Goal: Information Seeking & Learning: Find specific fact

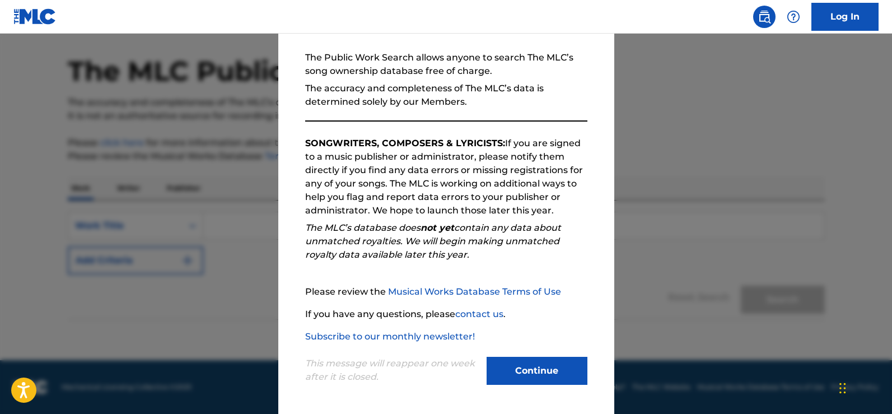
scroll to position [99, 0]
click at [519, 375] on button "Continue" at bounding box center [537, 370] width 101 height 28
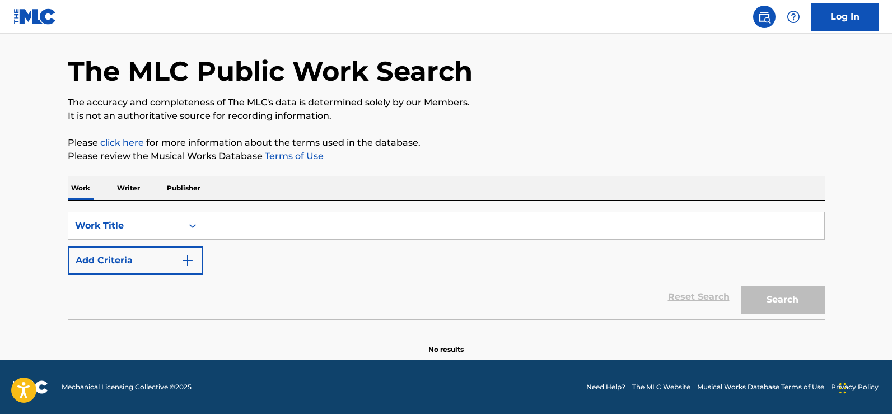
click at [234, 225] on input "Search Form" at bounding box center [513, 225] width 621 height 27
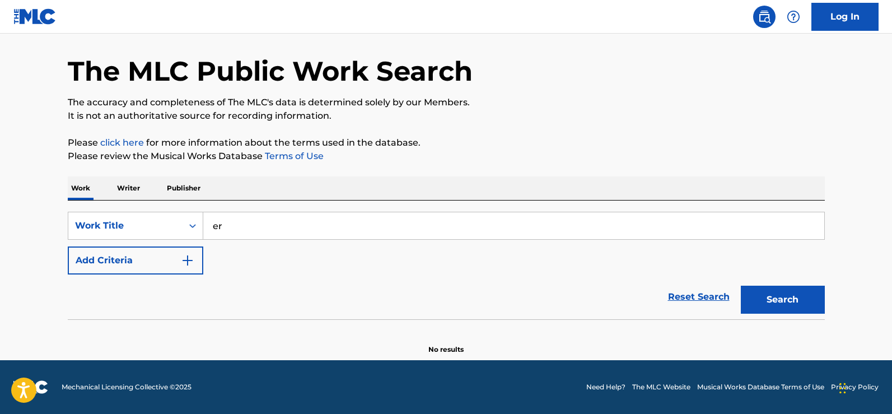
type input "e"
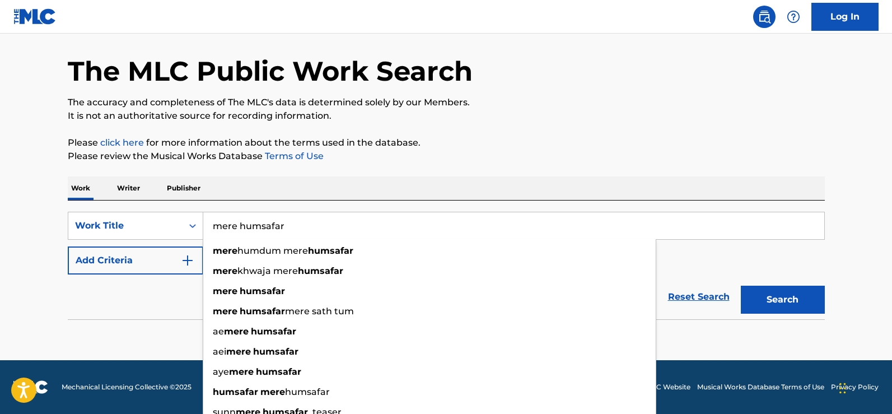
click at [741, 286] on button "Search" at bounding box center [783, 300] width 84 height 28
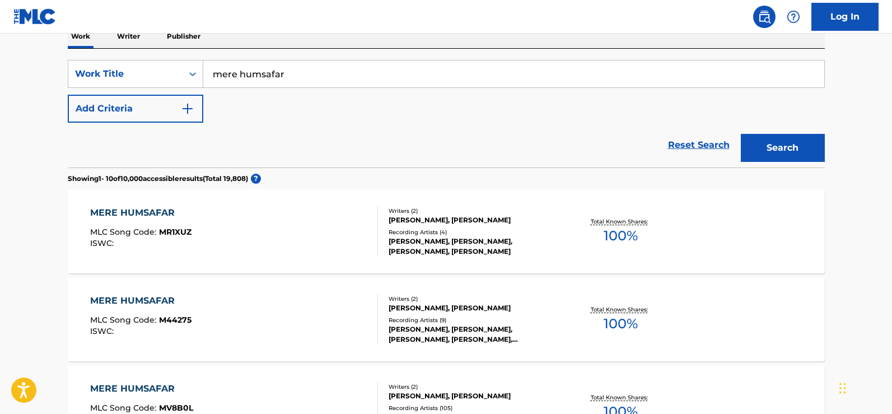
scroll to position [206, 0]
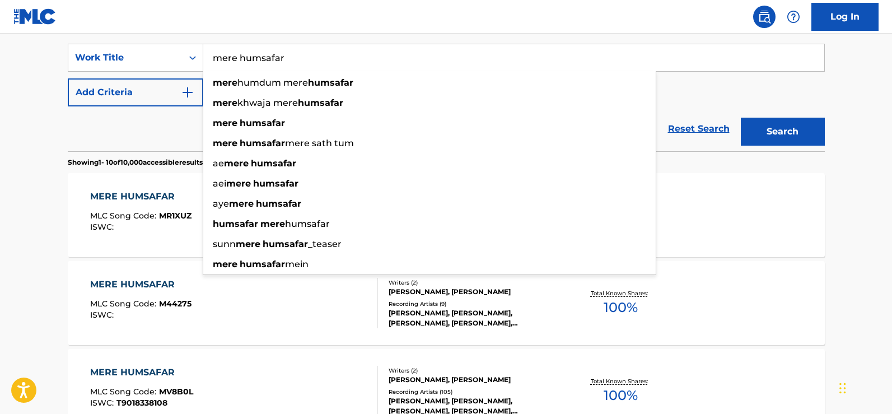
paste input "Mere Humsafar (Original Score) [Female Version]"
click at [741, 118] on button "Search" at bounding box center [783, 132] width 84 height 28
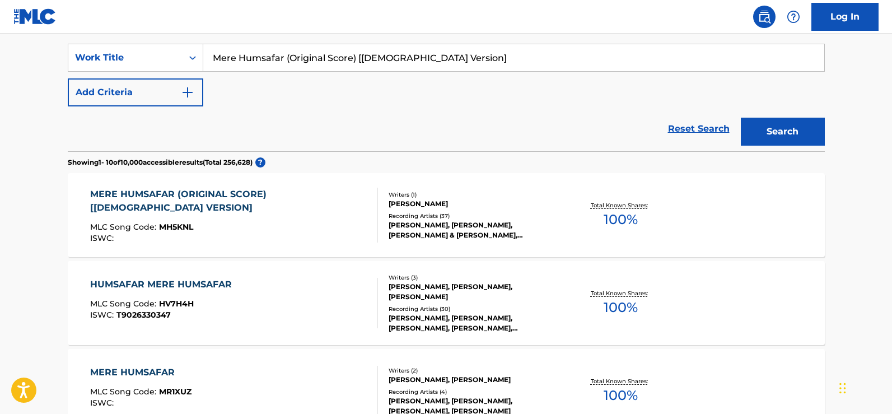
click at [310, 69] on input "Mere Humsafar (Original Score) [Female Version]" at bounding box center [513, 57] width 621 height 27
type input "ae dil (lo-fi)"
click at [741, 118] on button "Search" at bounding box center [783, 132] width 84 height 28
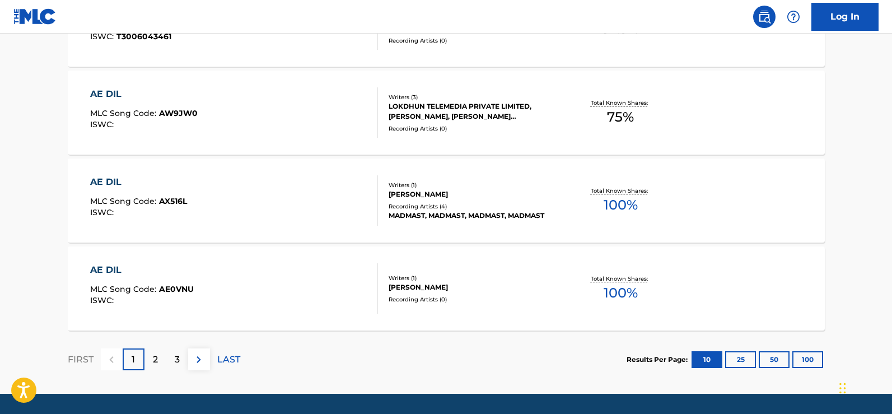
scroll to position [934, 0]
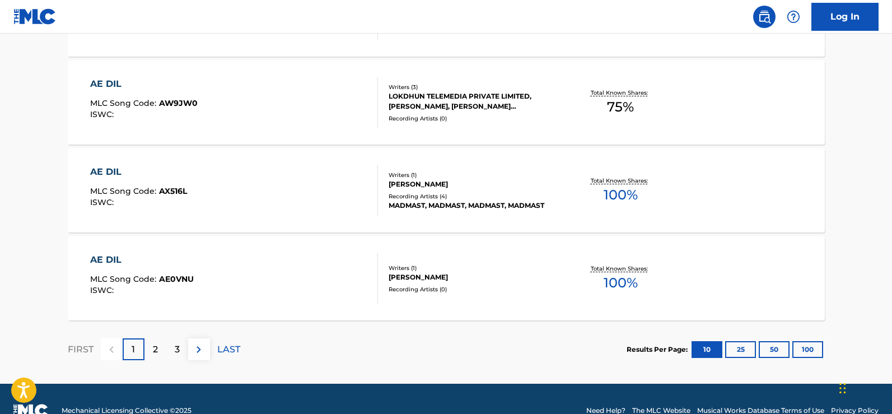
click at [150, 350] on div "2" at bounding box center [156, 349] width 22 height 22
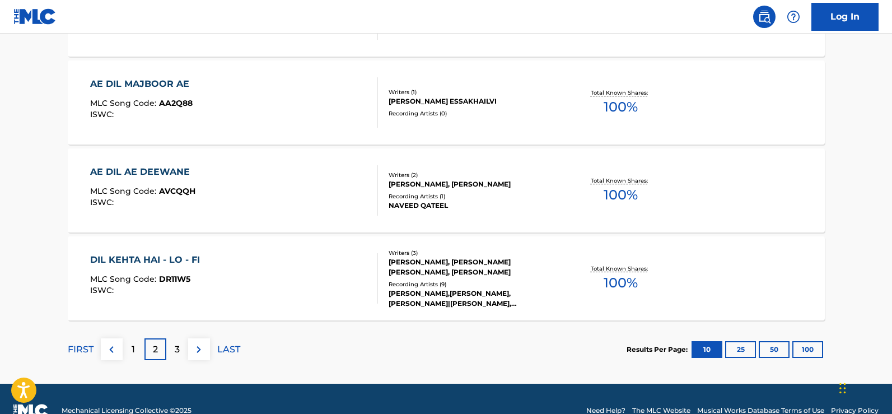
click at [183, 348] on div "3" at bounding box center [177, 349] width 22 height 22
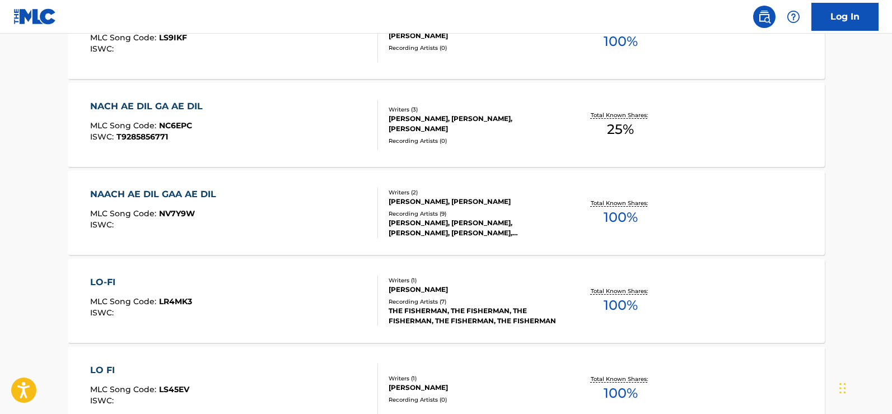
scroll to position [94, 0]
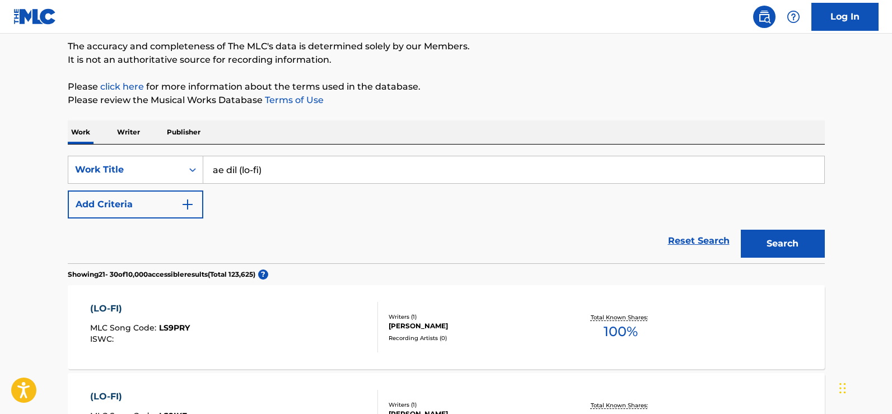
click at [187, 131] on p "Publisher" at bounding box center [184, 132] width 40 height 24
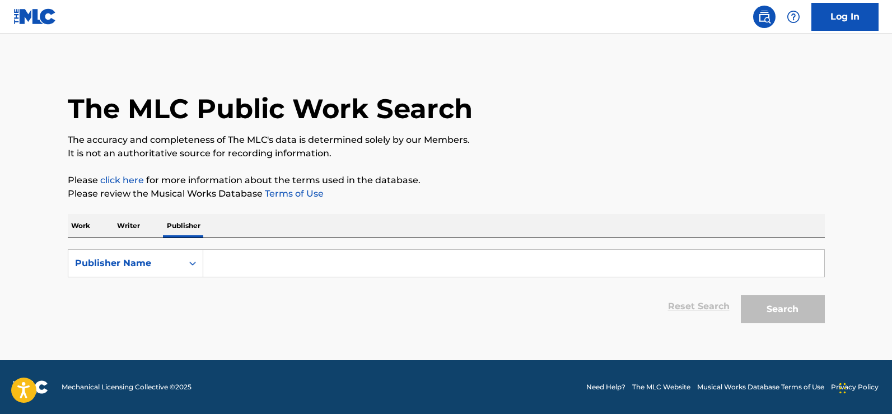
click at [264, 268] on input "Search Form" at bounding box center [513, 263] width 621 height 27
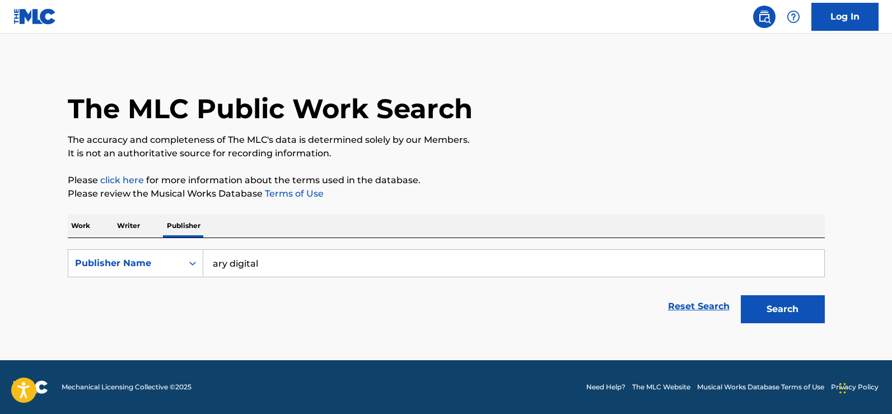
type input "ary digital"
click at [741, 295] on button "Search" at bounding box center [783, 309] width 84 height 28
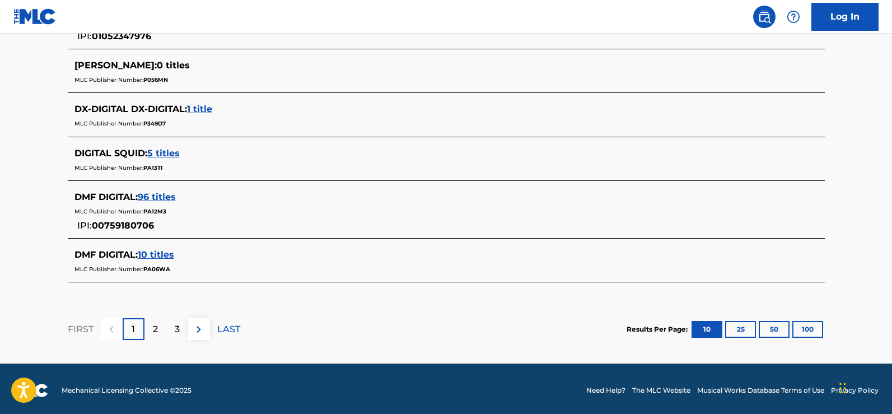
scroll to position [562, 0]
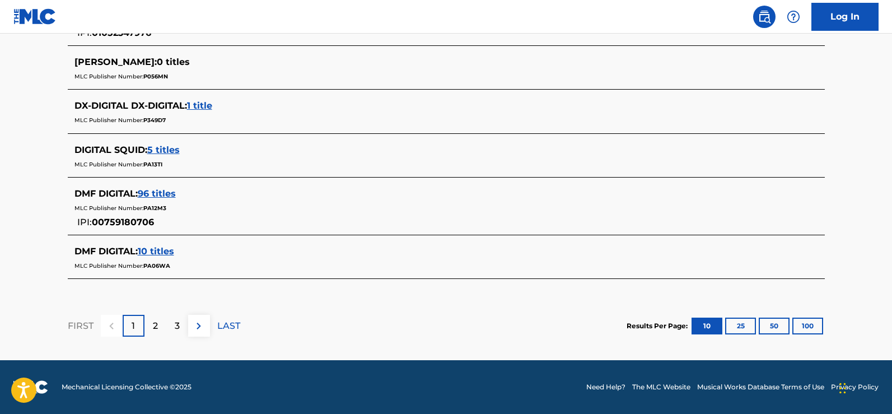
click at [162, 322] on div "2" at bounding box center [156, 326] width 22 height 22
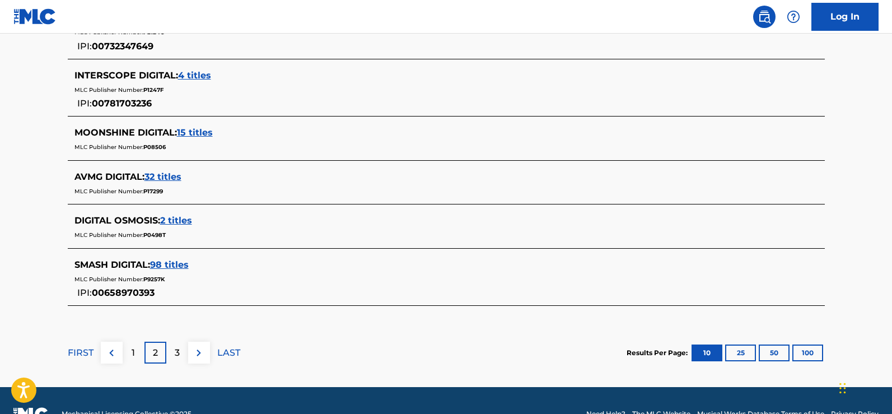
click at [71, 174] on div "AVMG DIGITAL : 32 titles MLC Publisher Number: P17299" at bounding box center [446, 185] width 757 height 40
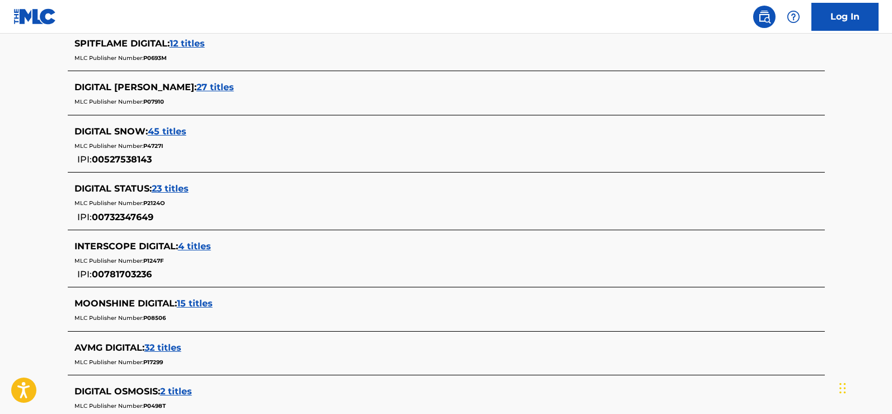
scroll to position [170, 0]
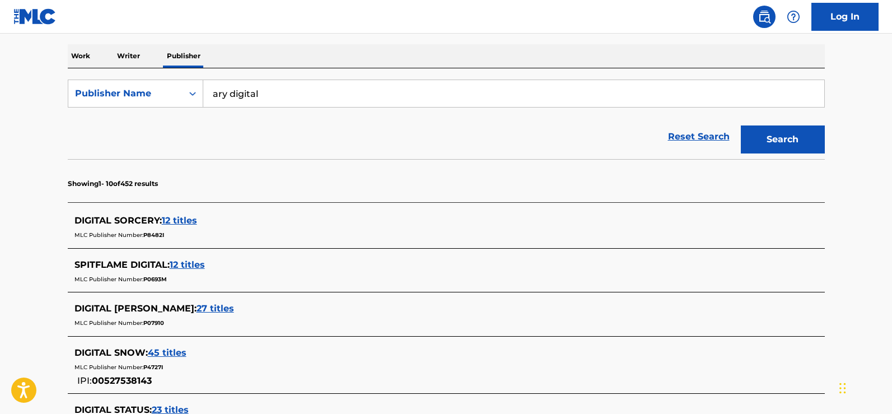
click at [77, 46] on p "Work" at bounding box center [81, 56] width 26 height 24
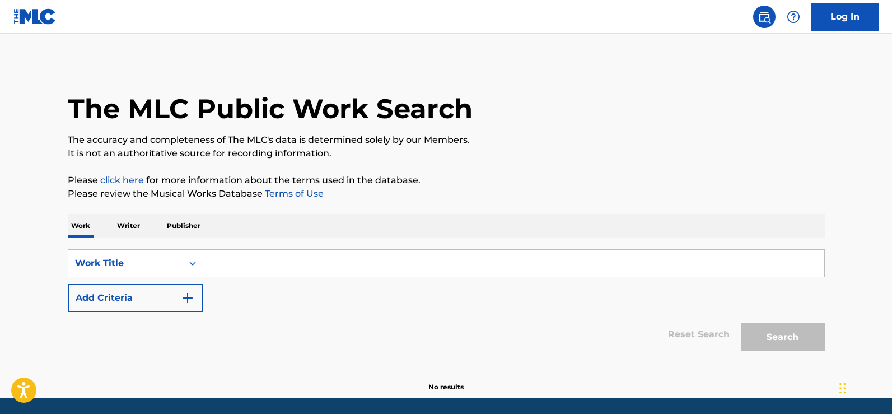
click at [164, 295] on button "Add Criteria" at bounding box center [136, 298] width 136 height 28
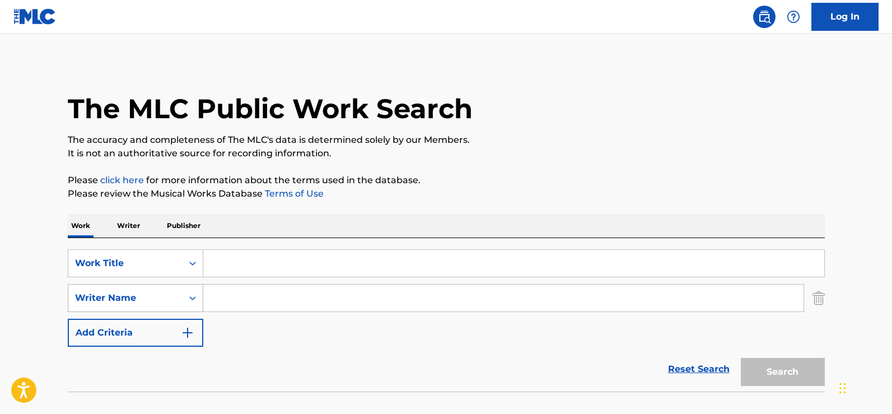
click at [155, 302] on div "Writer Name" at bounding box center [136, 298] width 136 height 28
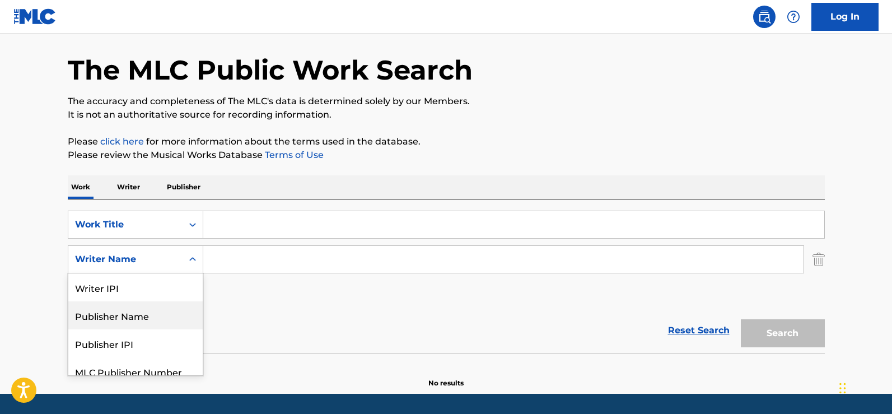
scroll to position [38, 0]
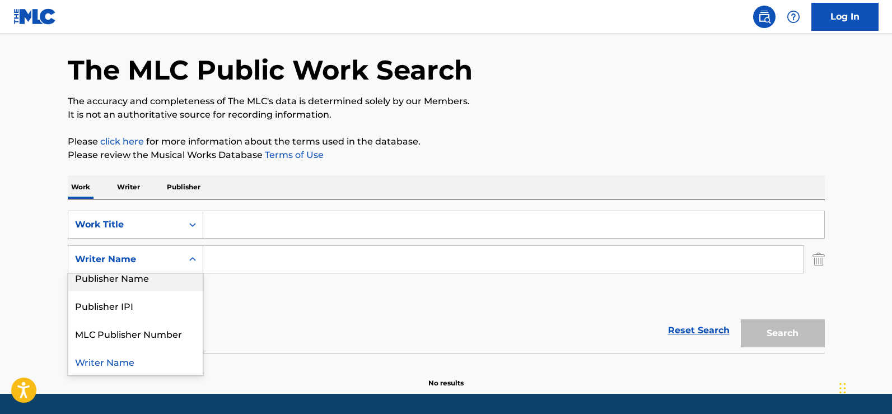
click at [137, 280] on div "Publisher Name" at bounding box center [135, 277] width 134 height 28
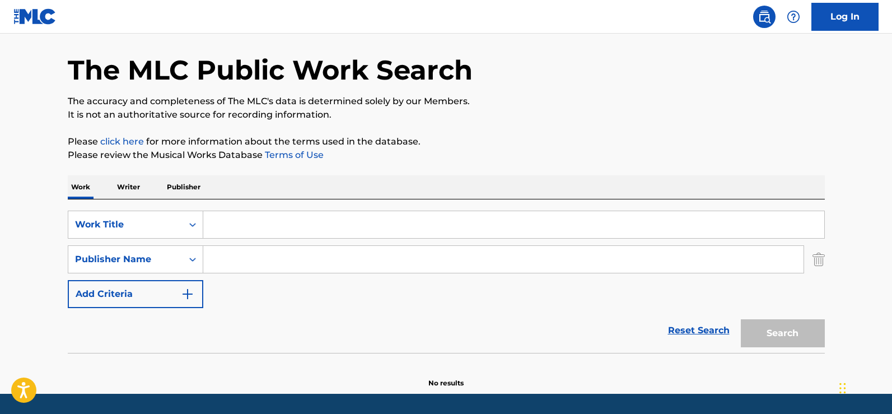
click at [241, 257] on input "Search Form" at bounding box center [503, 259] width 601 height 27
type input "ary digital"
click at [264, 227] on input "Search Form" at bounding box center [513, 224] width 621 height 27
type input "ae dil (Lo-Fi)"
click at [741, 319] on button "Search" at bounding box center [783, 333] width 84 height 28
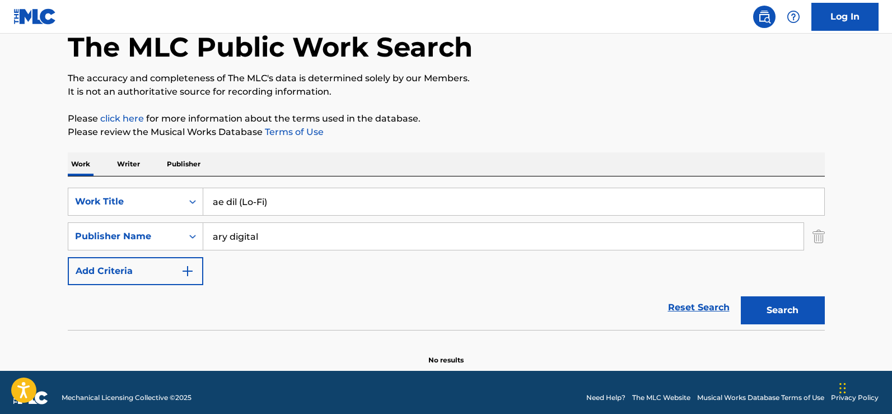
scroll to position [72, 0]
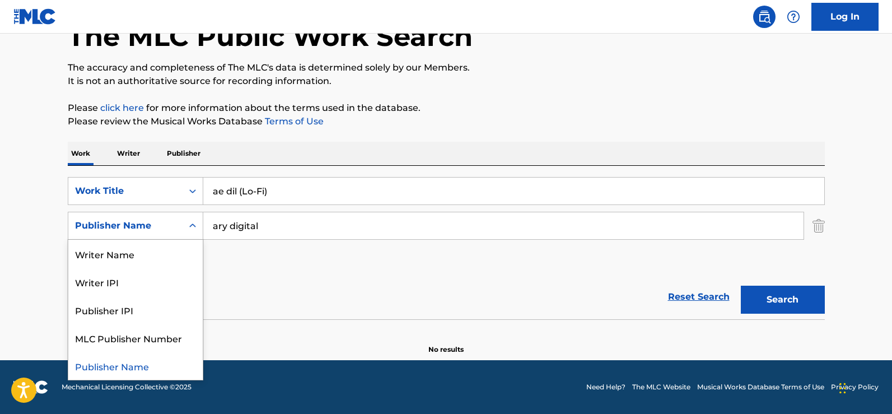
click at [173, 232] on div "Publisher Name" at bounding box center [125, 225] width 114 height 21
click at [132, 253] on div "Writer Name" at bounding box center [135, 254] width 134 height 28
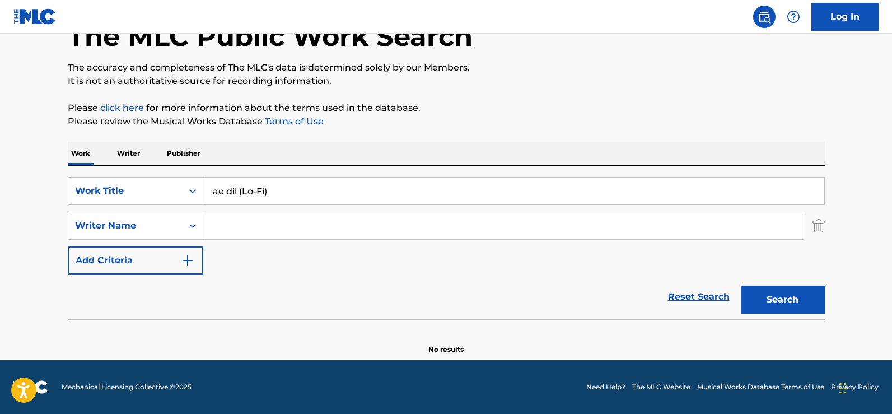
click at [273, 230] on input "Search Form" at bounding box center [503, 225] width 601 height 27
paste input "[PERSON_NAME]"
type input "[PERSON_NAME]"
click at [800, 302] on button "Search" at bounding box center [783, 300] width 84 height 28
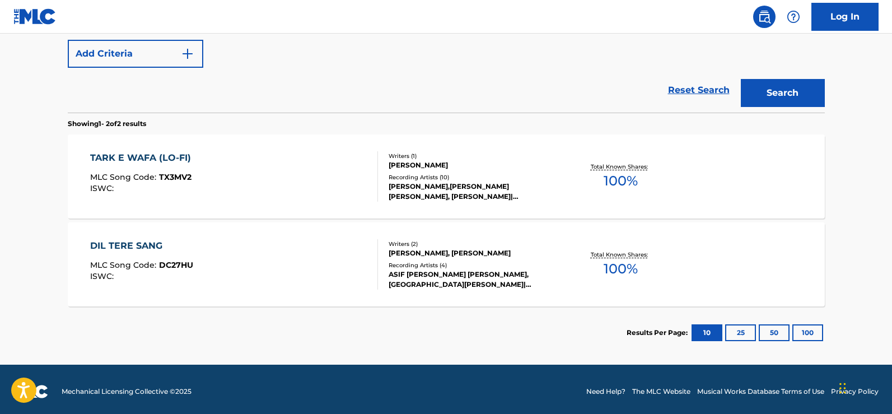
scroll to position [283, 0]
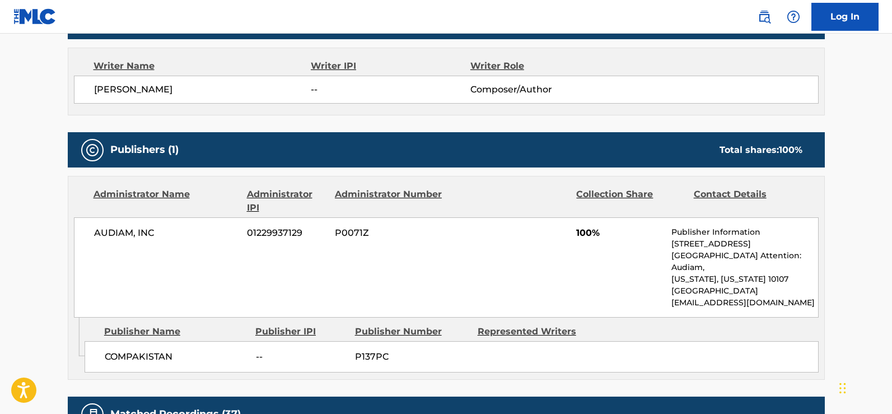
scroll to position [410, 0]
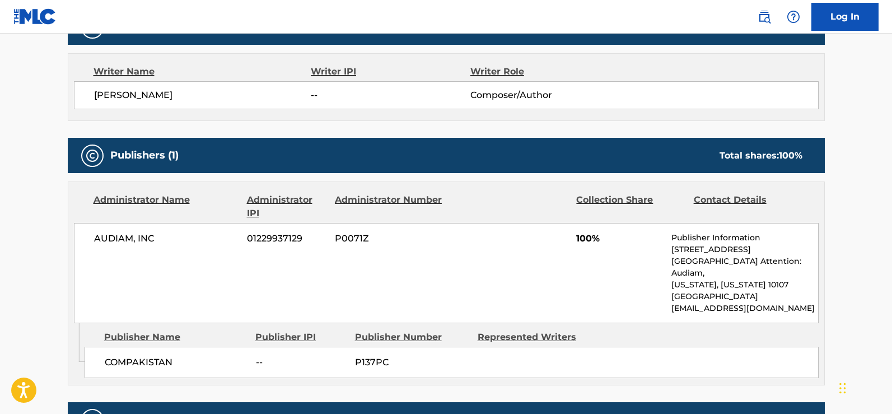
click at [698, 248] on p "[STREET_ADDRESS][GEOGRAPHIC_DATA] Attention: Audiam," at bounding box center [745, 261] width 146 height 35
click at [698, 248] on p "250 W57th Street, Unit 24th Floor Attention: Audiam," at bounding box center [745, 261] width 146 height 35
copy p "250 W57th Street, Unit 24th Floor Attention: Audiam,"
click at [275, 238] on span "01229937129" at bounding box center [287, 238] width 80 height 13
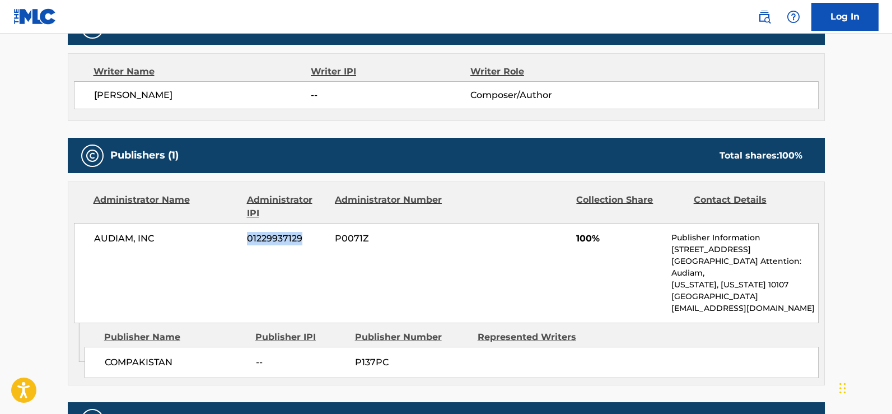
click at [275, 238] on span "01229937129" at bounding box center [287, 238] width 80 height 13
copy span "01229937129"
drag, startPoint x: 269, startPoint y: 216, endPoint x: 244, endPoint y: 200, distance: 30.0
click at [244, 200] on div "Administrator Name Administrator IPI Administrator Number Collection Share Cont…" at bounding box center [446, 206] width 745 height 27
copy div "Administrator IPI"
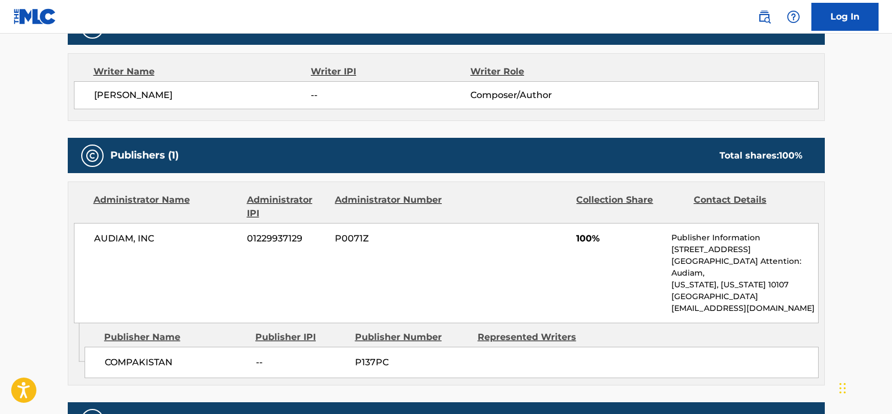
click at [296, 232] on span "01229937129" at bounding box center [287, 238] width 80 height 13
copy span "01229937129"
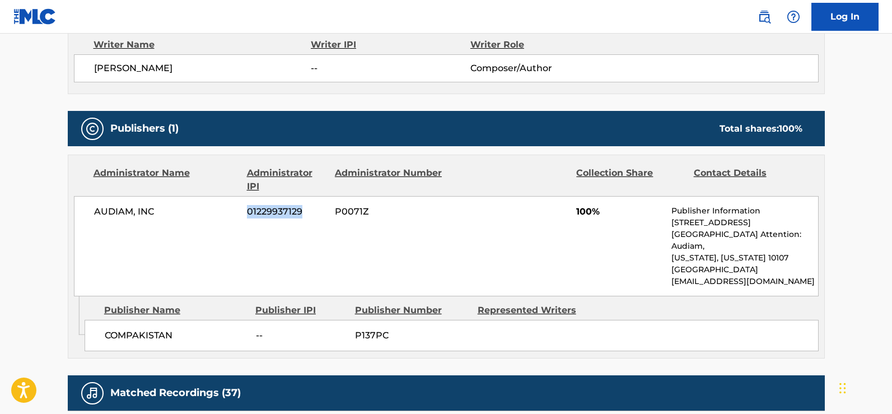
scroll to position [448, 0]
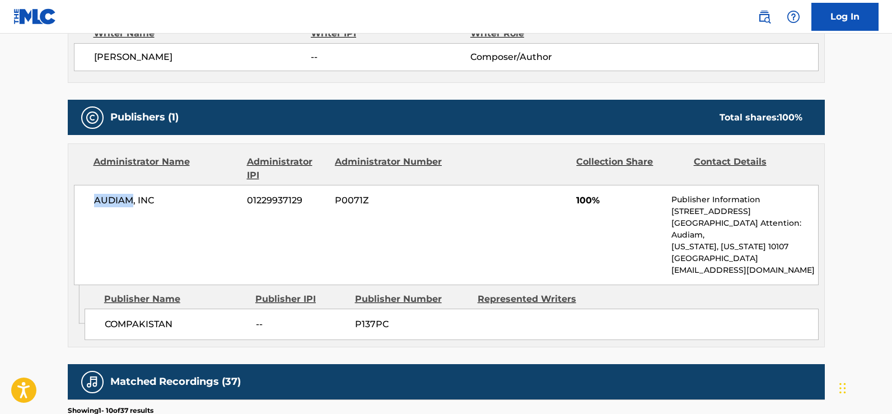
drag, startPoint x: 86, startPoint y: 199, endPoint x: 130, endPoint y: 198, distance: 43.7
click at [130, 198] on div "AUDIAM, INC 01229937129 P0071Z 100% Publisher Information 250 W57th Street, Uni…" at bounding box center [446, 235] width 745 height 100
copy span "AUDIAM"
click at [373, 238] on div "AUDIAM, INC 01229937129 P0071Z 100% Publisher Information 250 W57th Street, Uni…" at bounding box center [446, 235] width 745 height 100
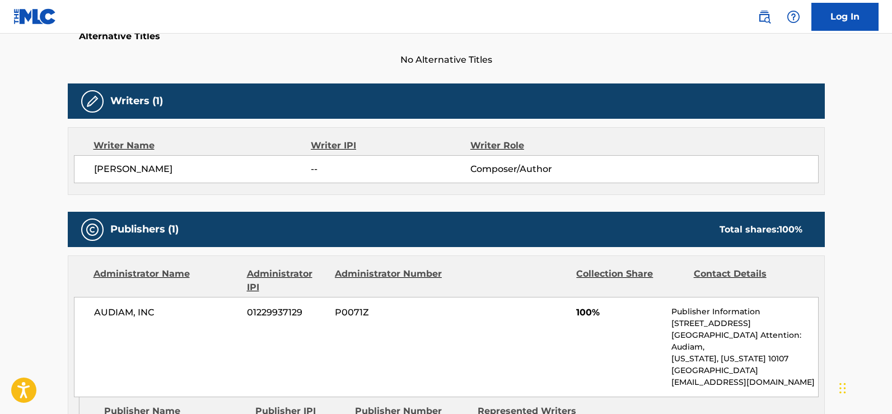
scroll to position [0, 0]
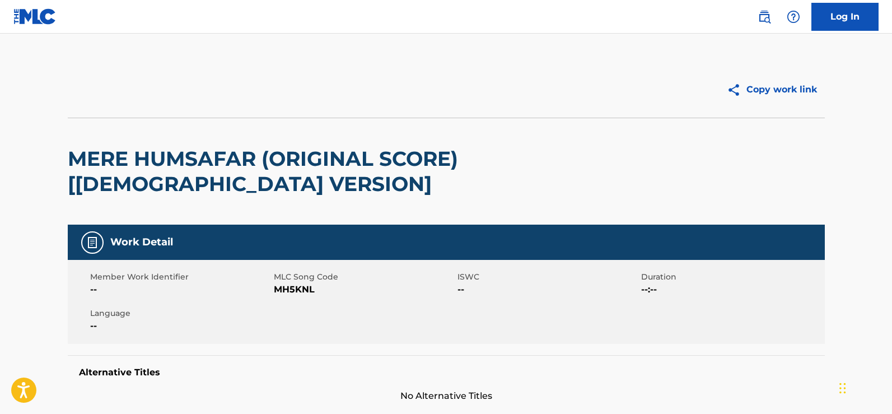
click at [780, 92] on button "Copy work link" at bounding box center [772, 90] width 106 height 28
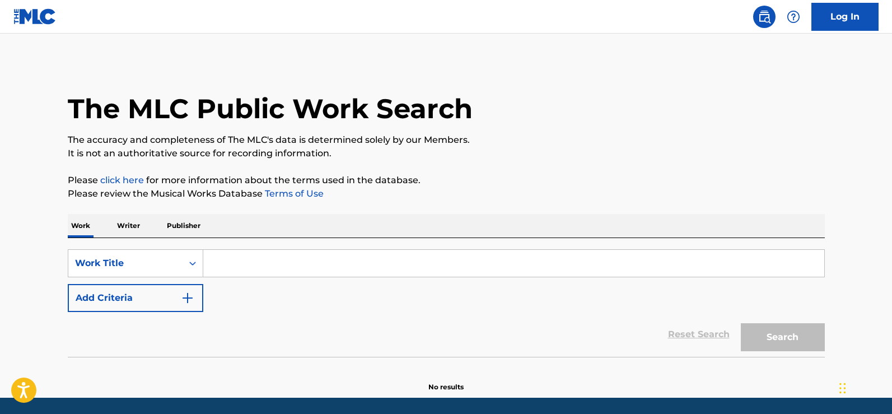
click at [261, 268] on input "Search Form" at bounding box center [513, 263] width 621 height 27
paste input "Naqaab"
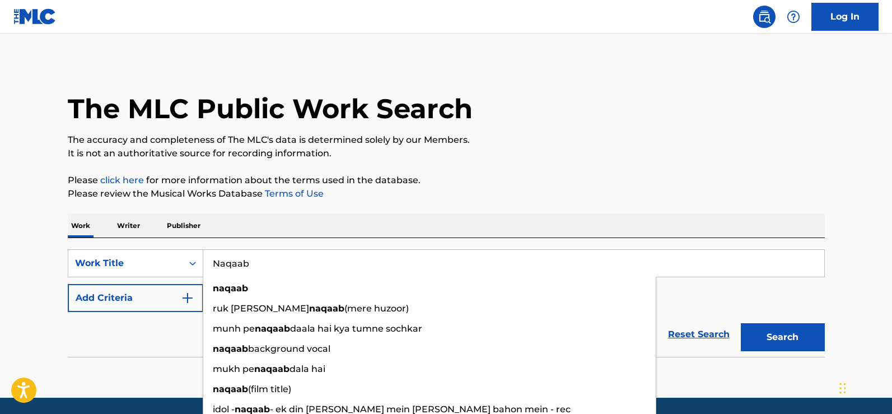
type input "Naqaab"
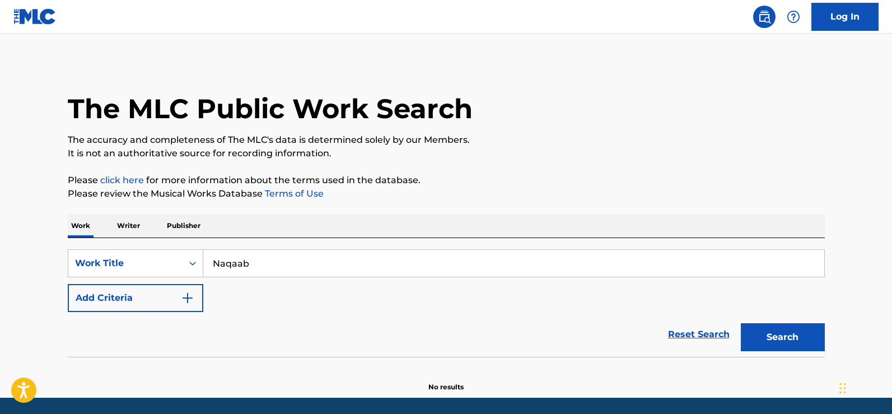
click at [139, 296] on button "Add Criteria" at bounding box center [136, 298] width 136 height 28
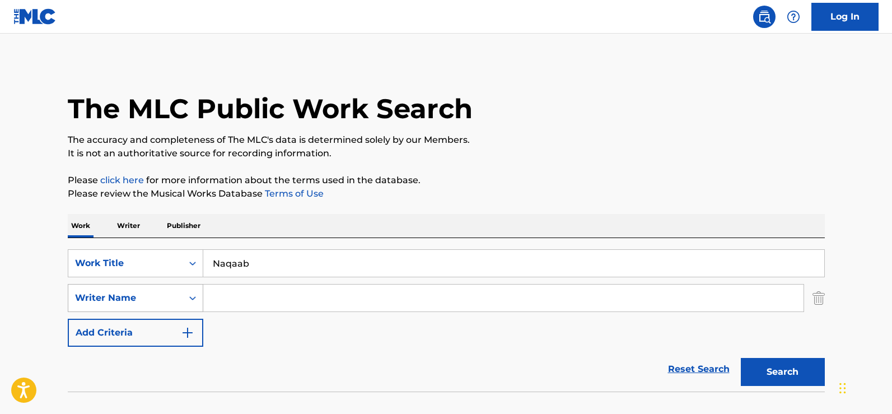
click at [157, 296] on div "Writer Name" at bounding box center [136, 298] width 136 height 28
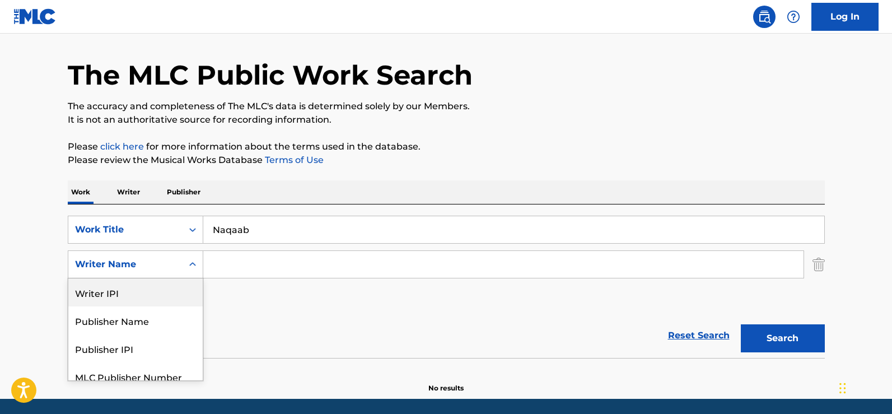
scroll to position [39, 0]
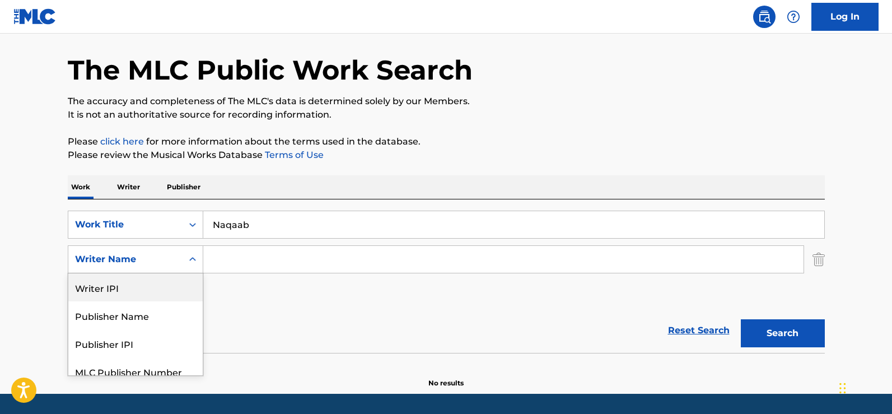
click at [117, 295] on div "Writer IPI" at bounding box center [135, 287] width 134 height 28
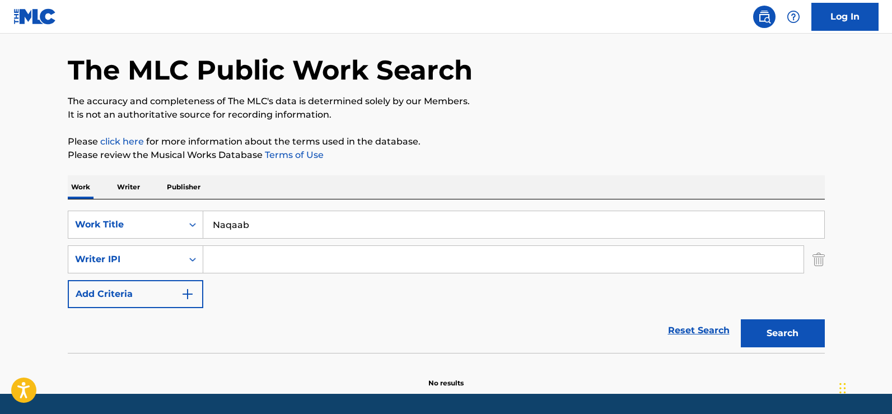
click at [236, 259] on input "Search Form" at bounding box center [503, 259] width 601 height 27
paste input "[PERSON_NAME]"
type input "[PERSON_NAME]"
click at [772, 323] on button "Search" at bounding box center [783, 333] width 84 height 28
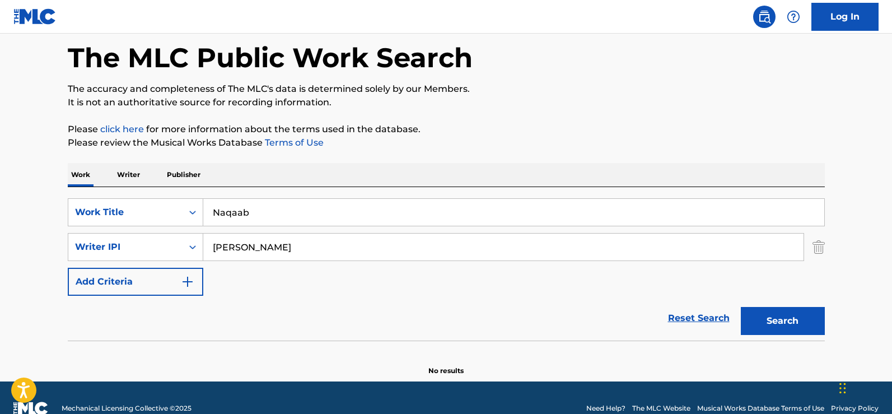
scroll to position [72, 0]
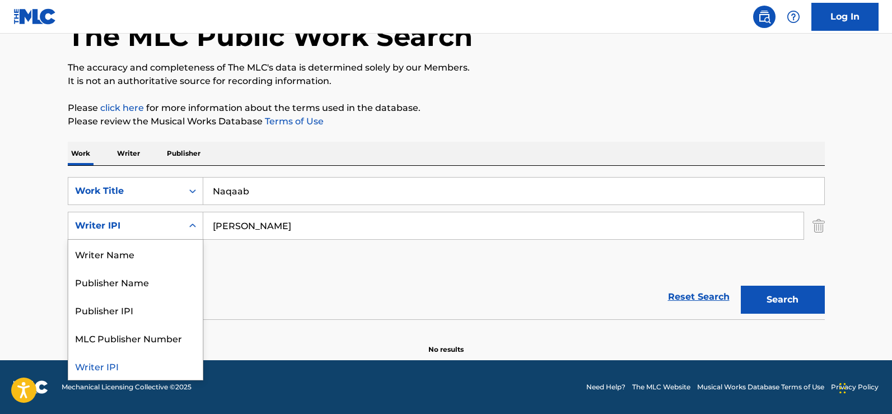
click at [127, 225] on div "Writer IPI" at bounding box center [125, 225] width 101 height 13
click at [120, 253] on div "Writer Name" at bounding box center [135, 254] width 134 height 28
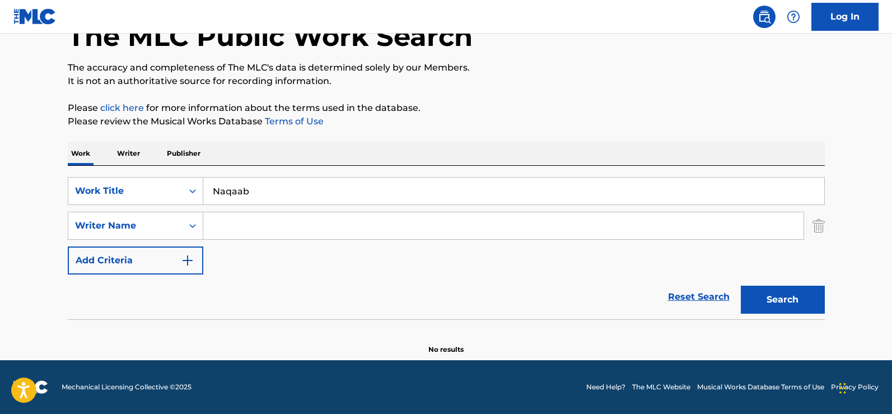
click at [276, 226] on input "Search Form" at bounding box center [503, 225] width 601 height 27
paste input "[PERSON_NAME]"
type input "[PERSON_NAME]"
click at [784, 299] on button "Search" at bounding box center [783, 300] width 84 height 28
click at [282, 196] on input "Naqaab" at bounding box center [513, 191] width 621 height 27
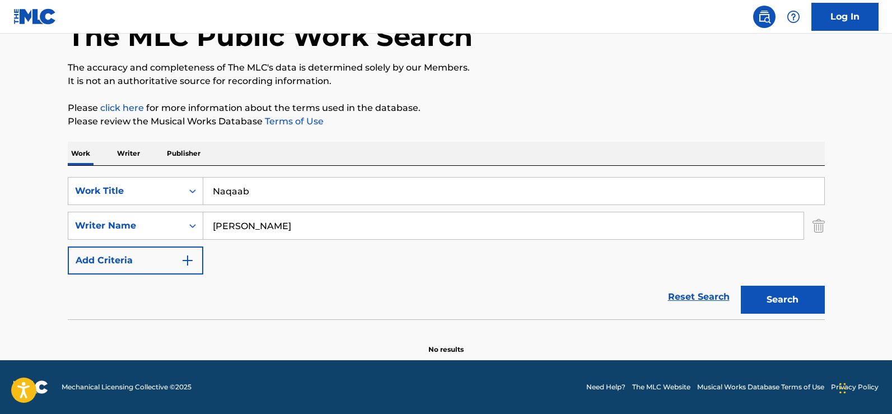
paste input "Dastak"
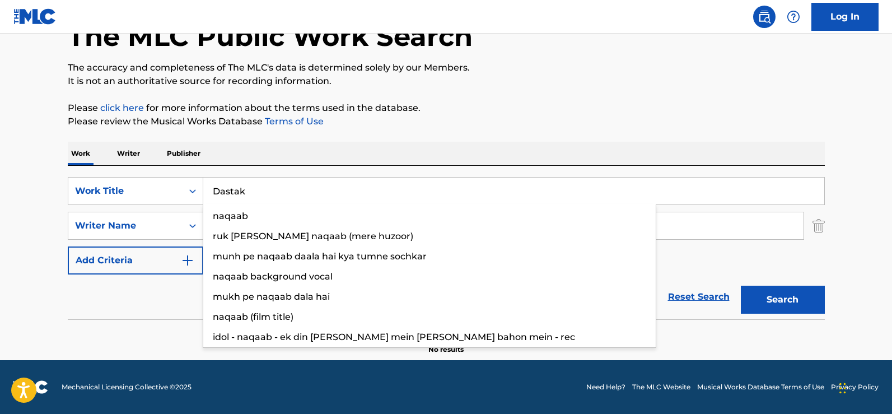
type input "Dastak"
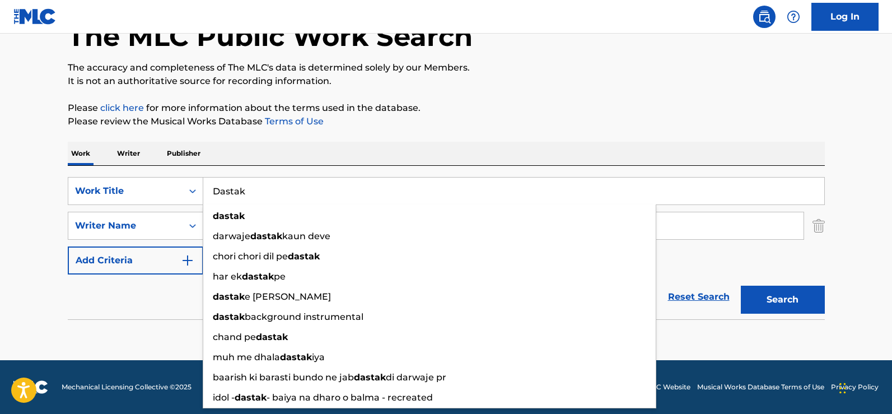
click at [10, 295] on main "The MLC Public Work Search The accuracy and completeness of The MLC's data is d…" at bounding box center [446, 160] width 892 height 399
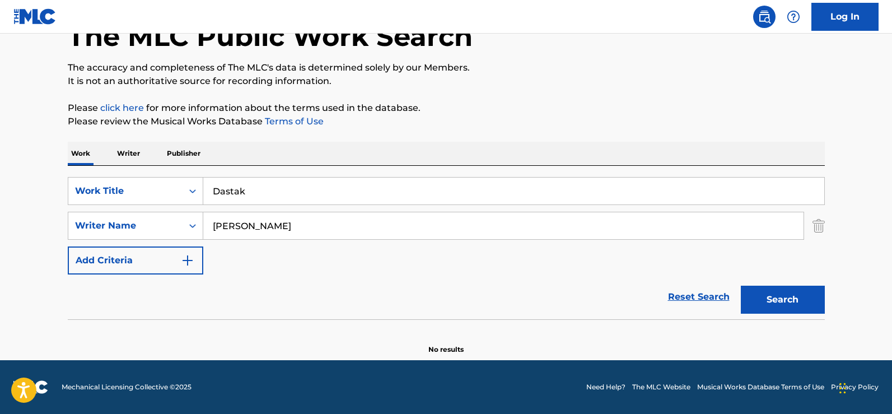
click at [775, 300] on button "Search" at bounding box center [783, 300] width 84 height 28
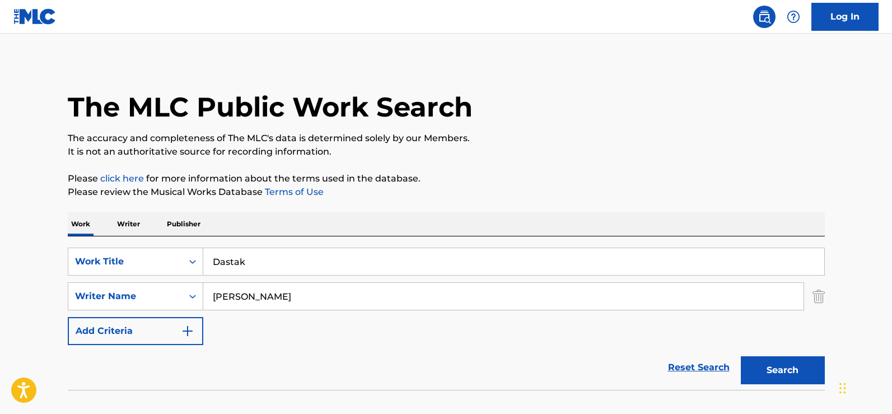
scroll to position [0, 0]
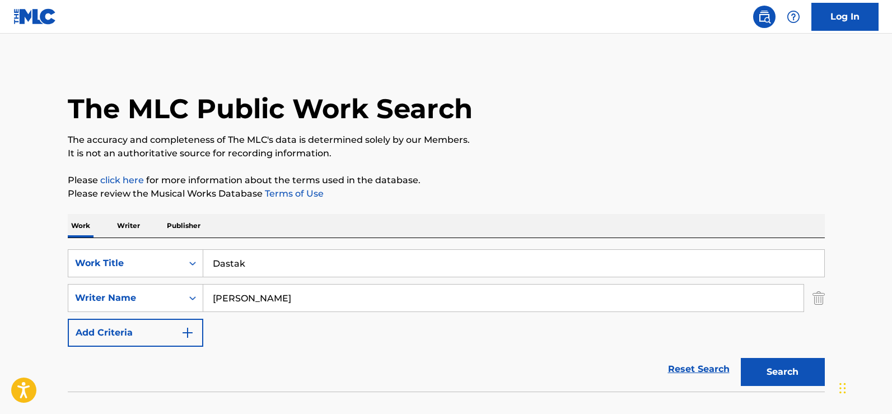
click at [35, 18] on img at bounding box center [34, 16] width 43 height 16
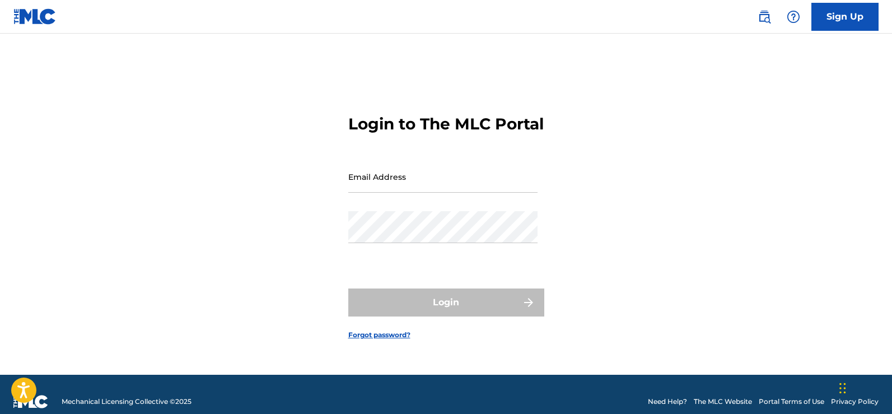
scroll to position [15, 0]
